Goal: Transaction & Acquisition: Purchase product/service

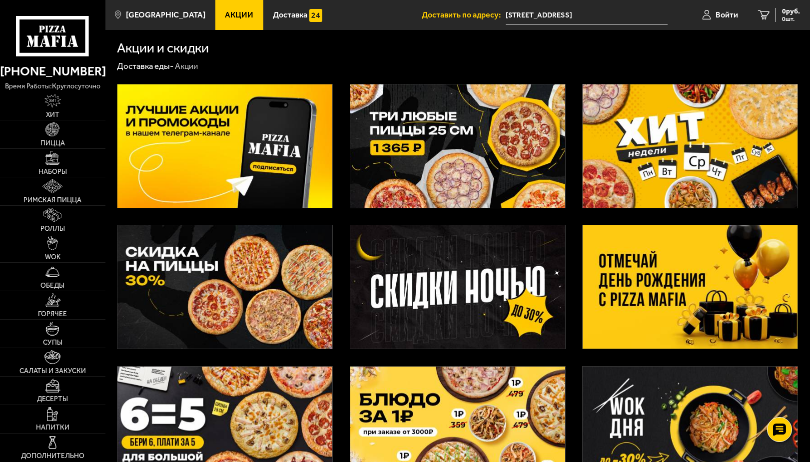
click at [458, 144] on img at bounding box center [457, 145] width 215 height 123
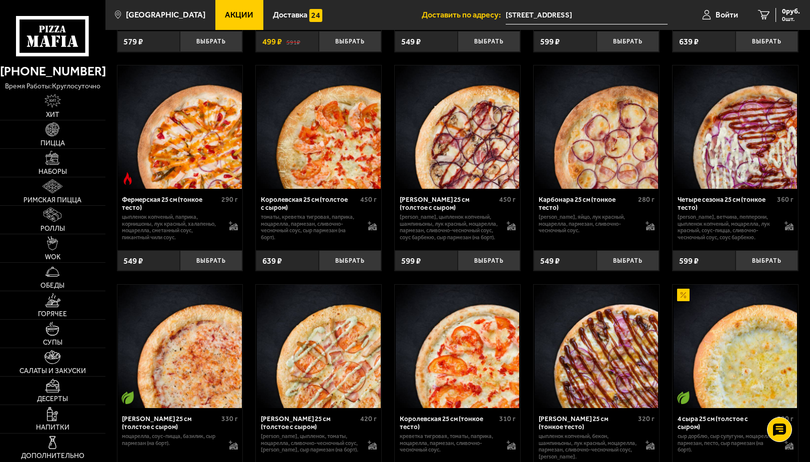
scroll to position [1700, 0]
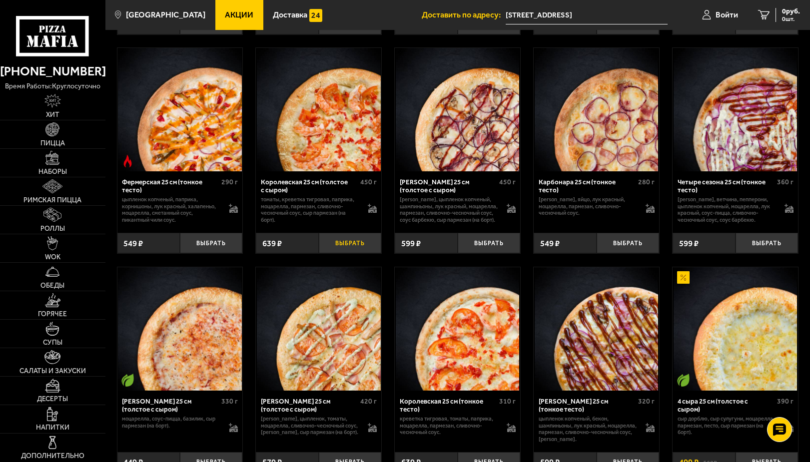
click at [351, 253] on button "Выбрать" at bounding box center [350, 243] width 62 height 20
click at [373, 253] on button "+" at bounding box center [370, 243] width 21 height 20
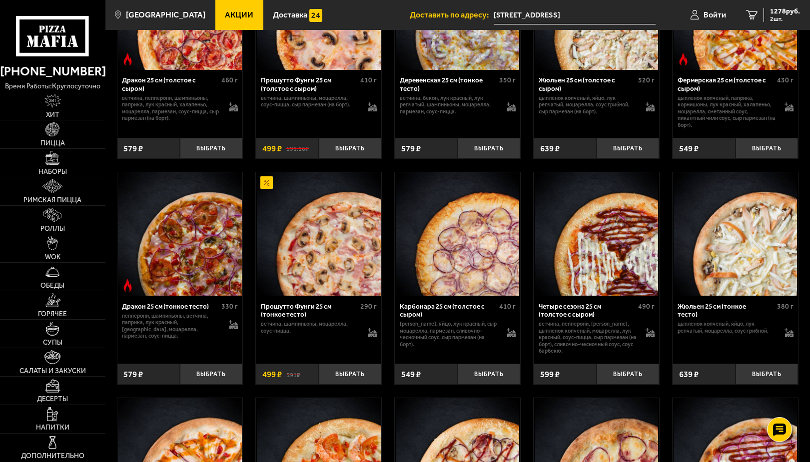
scroll to position [1350, 0]
click at [498, 384] on button "Выбрать" at bounding box center [489, 373] width 62 height 20
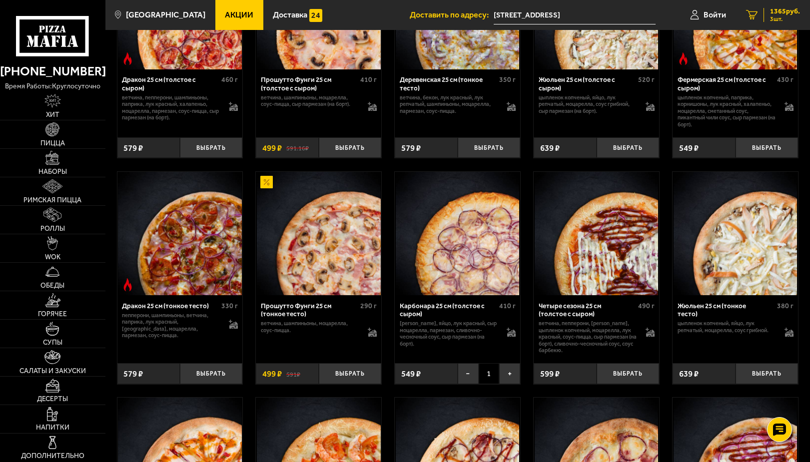
click at [783, 14] on span "1365 руб." at bounding box center [785, 11] width 30 height 7
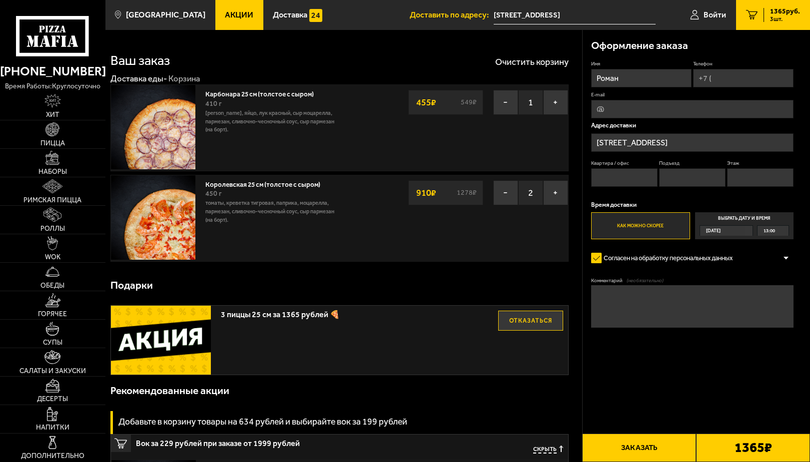
click at [719, 73] on input "Телефон" at bounding box center [743, 78] width 100 height 18
type input "[PHONE_NUMBER]"
click at [643, 180] on input "Квартира / офис" at bounding box center [624, 178] width 66 height 18
type input "1"
click at [692, 181] on input "Подъезд" at bounding box center [692, 178] width 66 height 18
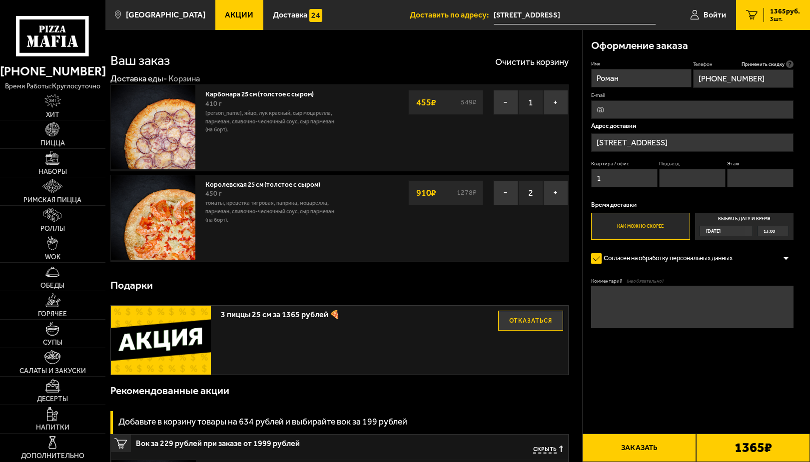
type input "1"
drag, startPoint x: 731, startPoint y: 184, endPoint x: 736, endPoint y: 179, distance: 6.7
click at [734, 181] on input "Этаж" at bounding box center [760, 178] width 66 height 18
type input "1"
click at [653, 448] on button "Заказать" at bounding box center [639, 448] width 114 height 28
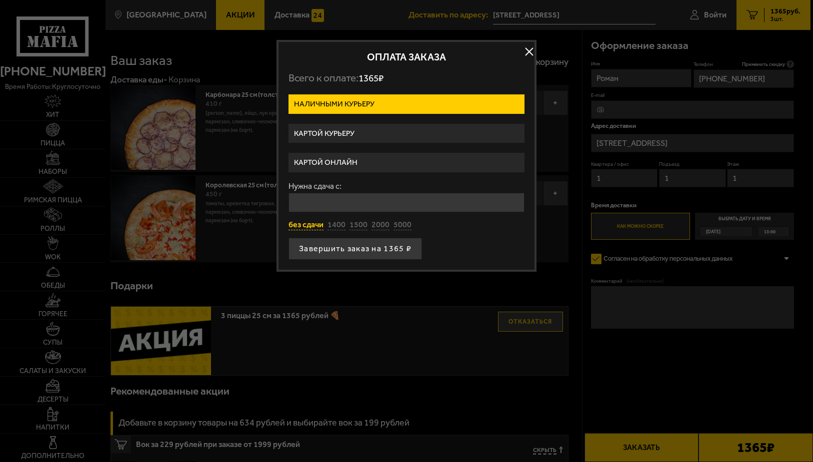
click at [313, 225] on button "без сдачи" at bounding box center [305, 225] width 35 height 11
type input "0"
click at [340, 247] on button "Завершить заказ на 1365 ₽" at bounding box center [354, 249] width 133 height 22
